Goal: Navigation & Orientation: Find specific page/section

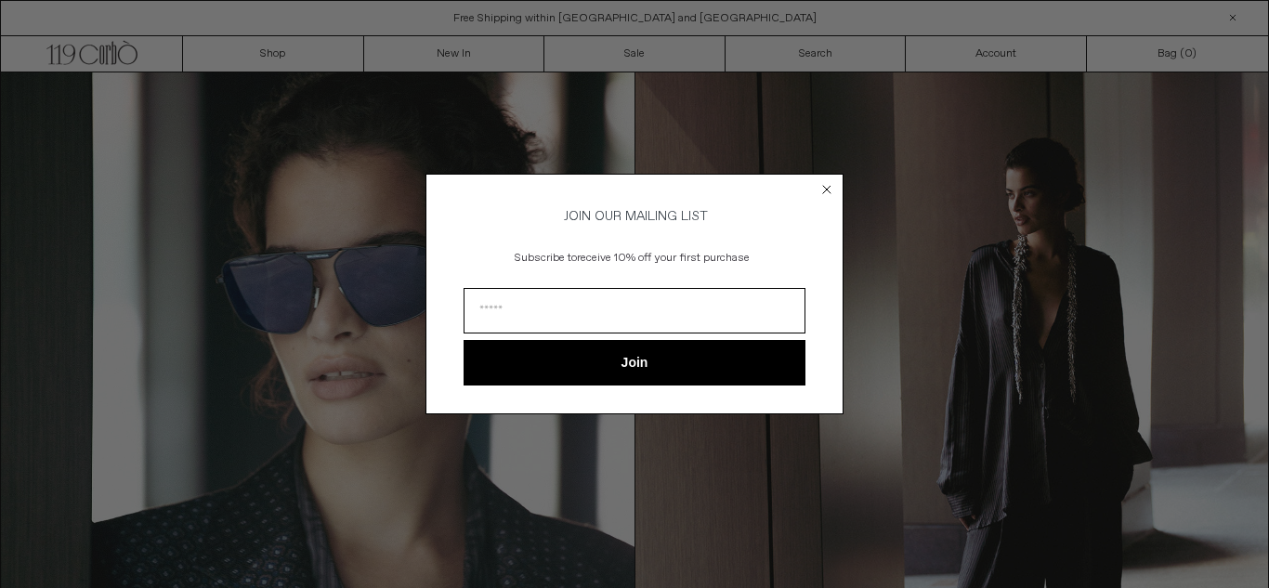
click at [827, 181] on circle "Close dialog" at bounding box center [828, 190] width 18 height 18
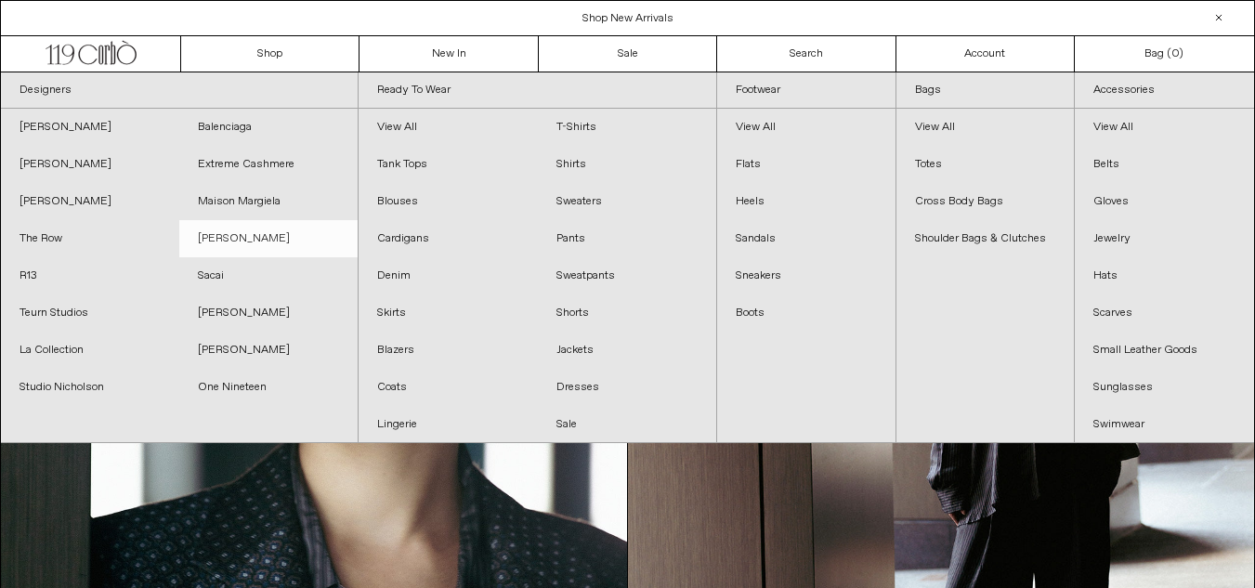
click at [227, 236] on link "[PERSON_NAME]" at bounding box center [268, 238] width 178 height 37
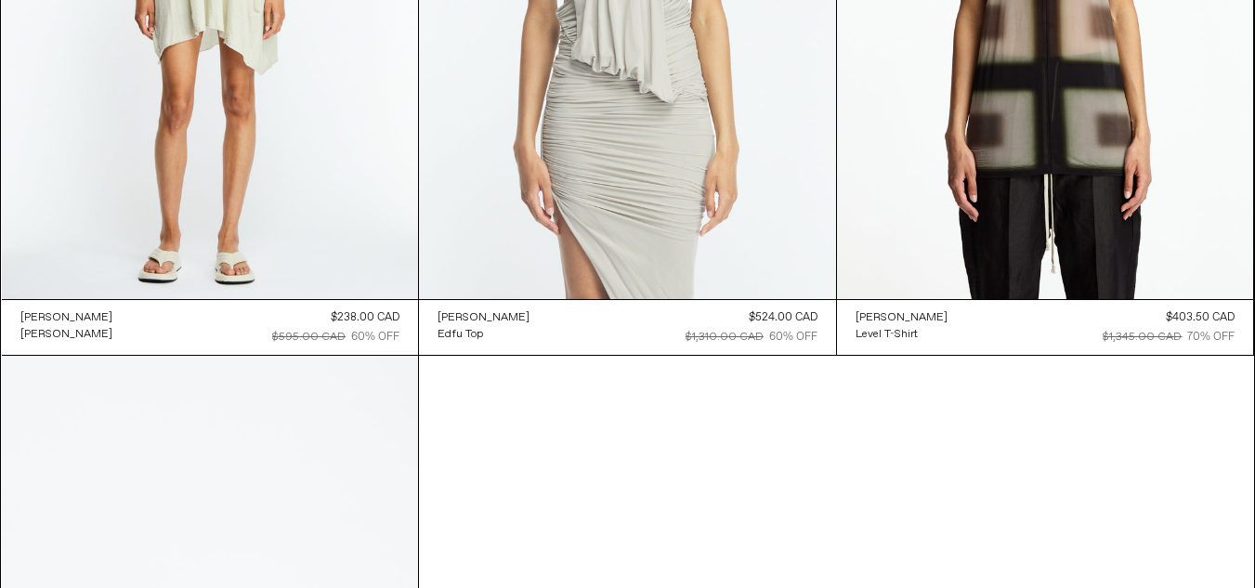
scroll to position [10991, 0]
